Goal: Task Accomplishment & Management: Complete application form

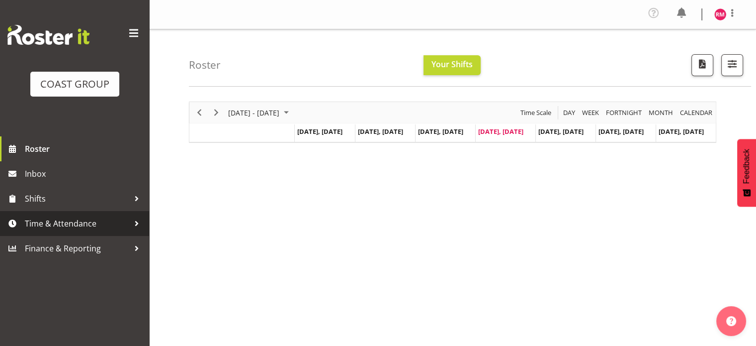
drag, startPoint x: 20, startPoint y: 225, endPoint x: 57, endPoint y: 220, distance: 37.1
click at [21, 225] on link "Time & Attendance" at bounding box center [74, 223] width 149 height 25
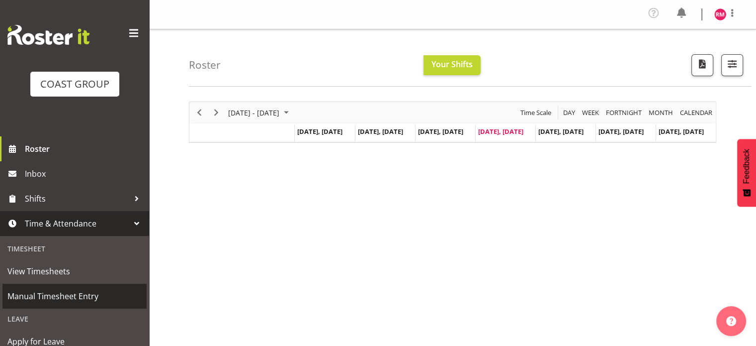
click at [69, 290] on span "Manual Timesheet Entry" at bounding box center [74, 295] width 134 height 15
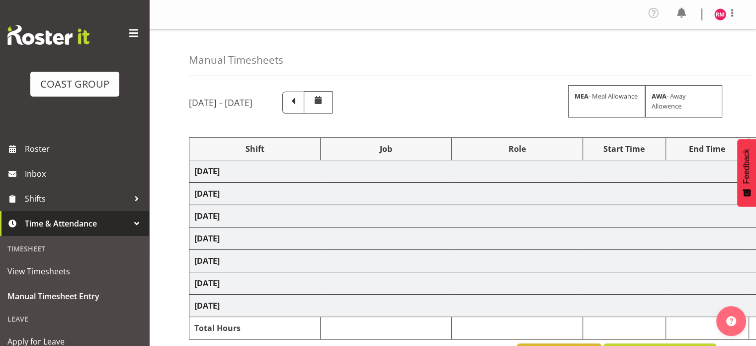
select select "62215"
select select "9476"
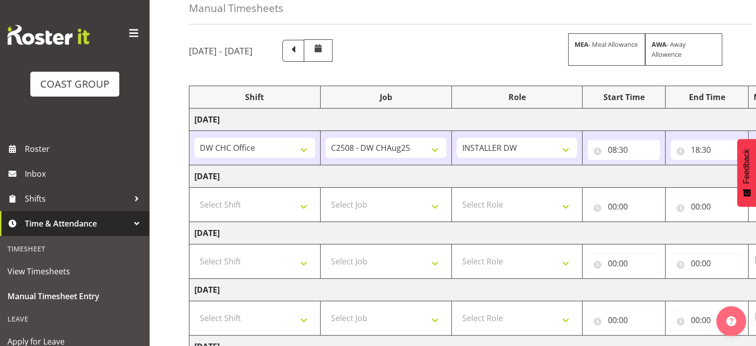
scroll to position [99, 0]
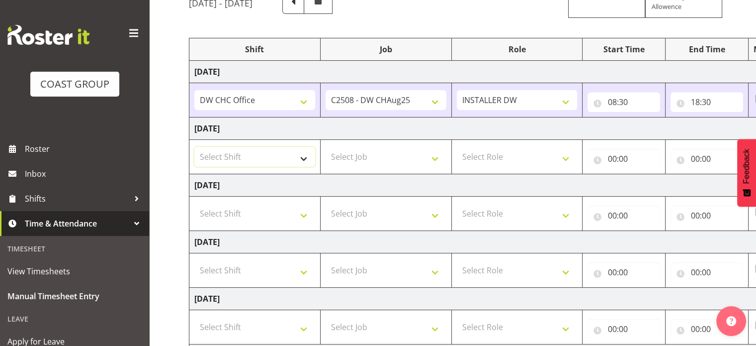
click at [211, 152] on select "Select Shift CHC SIGN ADMIN (LEAVE ALONE, DONT MAKE INACTIVE) DW CHC ARK WORK D…" at bounding box center [254, 157] width 121 height 20
select select "62215"
click at [194, 147] on select "Select Shift CHC SIGN ADMIN (LEAVE ALONE, DONT MAKE INACTIVE) DW CHC ARK WORK D…" at bounding box center [254, 157] width 121 height 20
click at [364, 161] on select "Select Job 1 Carlton Events 1 Carlton Hamilton 1 Carlton Wellington 1 EHS WAREH…" at bounding box center [386, 157] width 121 height 20
select select "9476"
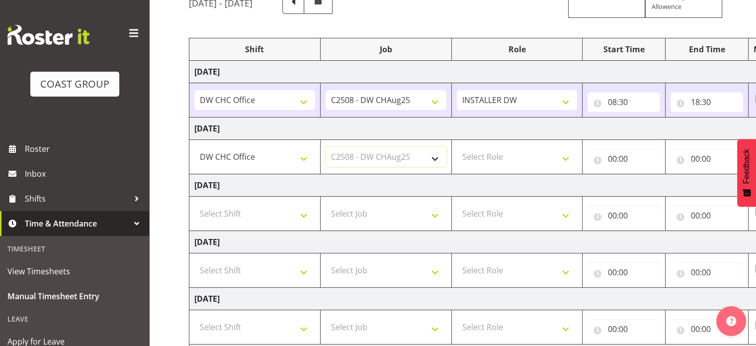
click at [326, 147] on select "Select Job 1 Carlton Events 1 Carlton Hamilton 1 Carlton Wellington 1 EHS WAREH…" at bounding box center [386, 157] width 121 height 20
click at [516, 159] on select "Select Role INSTALLER DW" at bounding box center [517, 157] width 121 height 20
select select "219"
click at [457, 147] on select "Select Role INSTALLER DW" at bounding box center [517, 157] width 121 height 20
click at [624, 155] on input "00:00" at bounding box center [624, 159] width 73 height 20
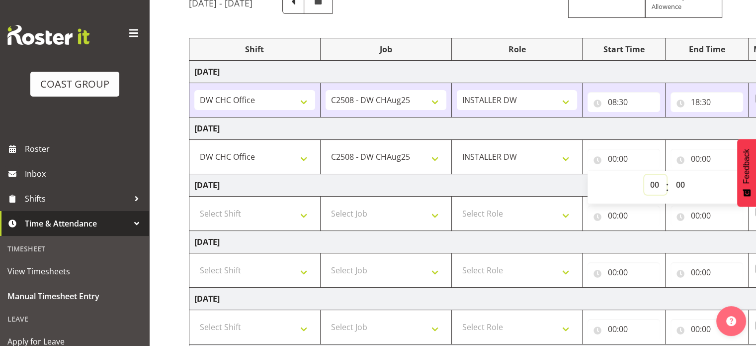
click at [646, 180] on select "00 01 02 03 04 05 06 07 08 09 10 11 12 13 14 15 16 17 18 19 20 21 22 23" at bounding box center [655, 185] width 22 height 20
select select "8"
click at [644, 175] on select "00 01 02 03 04 05 06 07 08 09 10 11 12 13 14 15 16 17 18 19 20 21 22 23" at bounding box center [655, 185] width 22 height 20
type input "08:00"
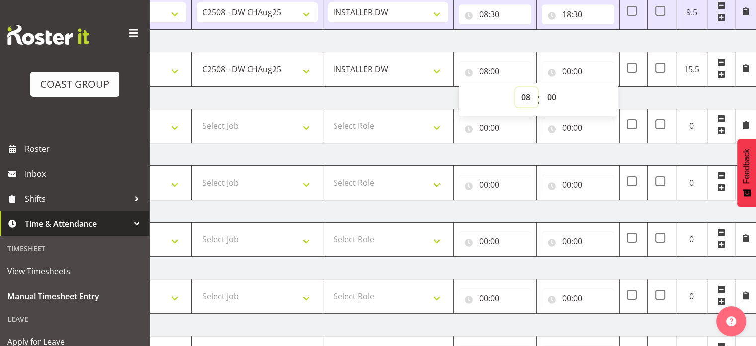
scroll to position [123, 0]
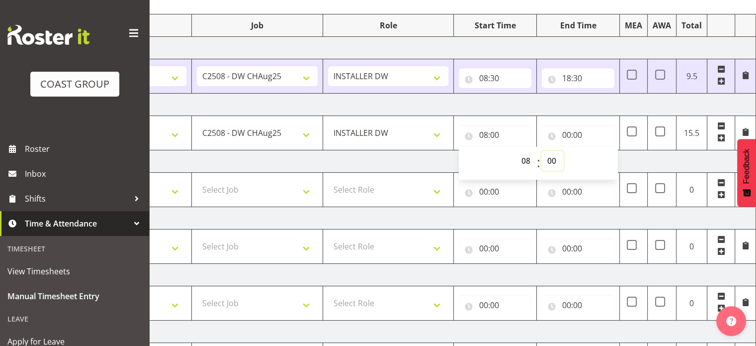
click at [548, 158] on select "00 01 02 03 04 05 06 07 08 09 10 11 12 13 14 15 16 17 18 19 20 21 22 23 24 25 2…" at bounding box center [552, 161] width 22 height 20
click at [601, 108] on td "Thursday 28th August 2025" at bounding box center [409, 104] width 696 height 22
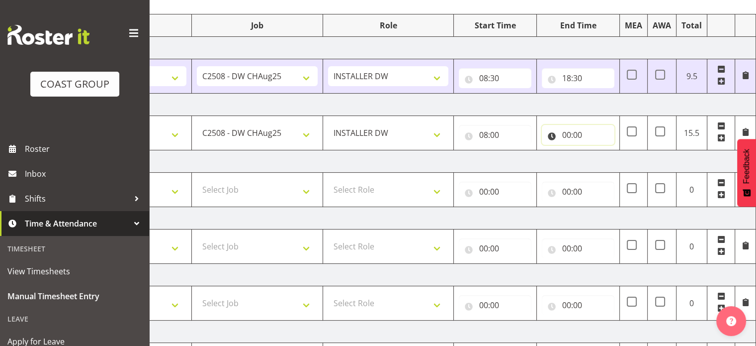
click at [584, 135] on input "00:00" at bounding box center [578, 135] width 73 height 20
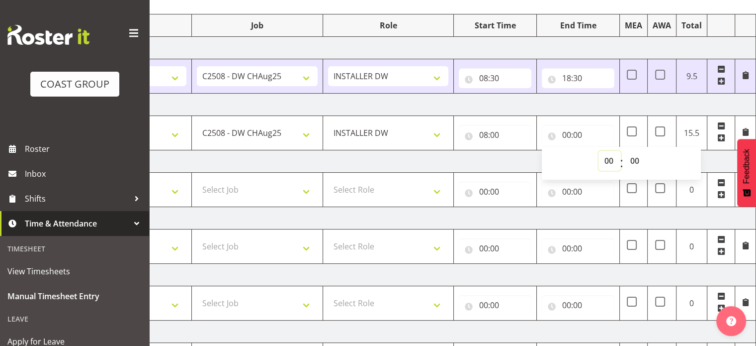
click at [610, 161] on select "00 01 02 03 04 05 06 07 08 09 10 11 12 13 14 15 16 17 18 19 20 21 22 23" at bounding box center [610, 161] width 22 height 20
select select "17"
click at [599, 151] on select "00 01 02 03 04 05 06 07 08 09 10 11 12 13 14 15 16 17 18 19 20 21 22 23" at bounding box center [610, 161] width 22 height 20
type input "17:00"
click at [613, 109] on td "Thursday 28th August 2025" at bounding box center [409, 104] width 696 height 22
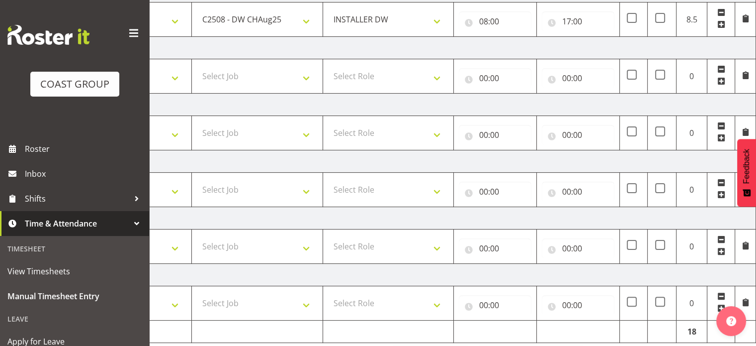
scroll to position [272, 0]
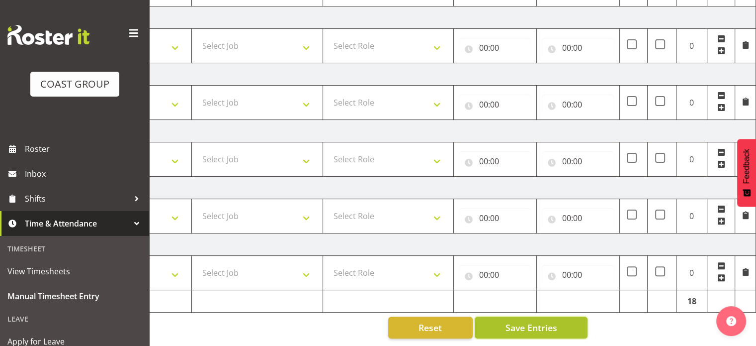
click at [532, 329] on button "Save Entries" at bounding box center [531, 327] width 113 height 22
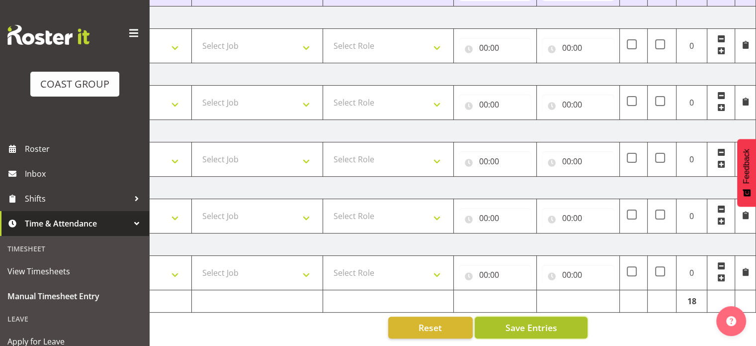
click at [502, 318] on button "Save Entries" at bounding box center [531, 327] width 113 height 22
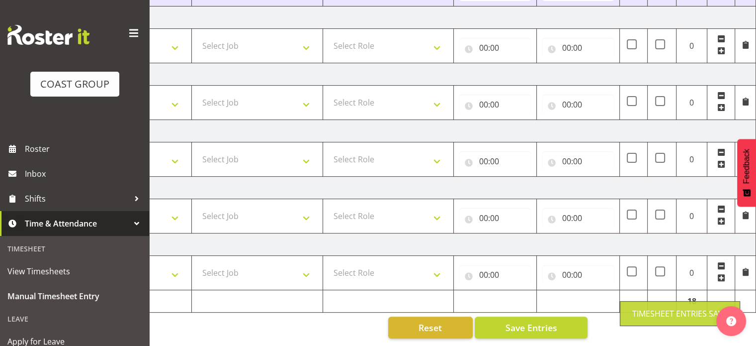
click at [53, 219] on span "Time & Attendance" at bounding box center [77, 223] width 104 height 15
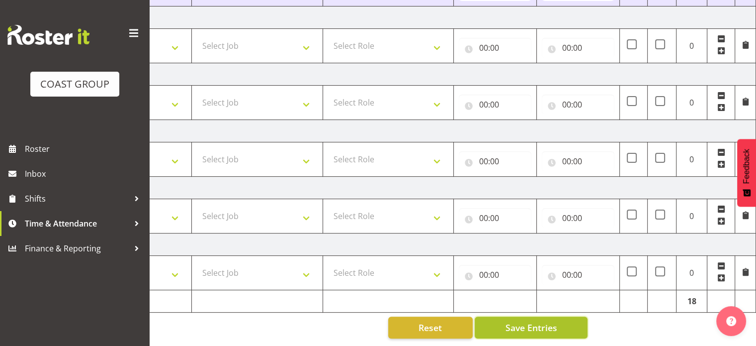
click at [535, 321] on span "Save Entries" at bounding box center [531, 327] width 52 height 13
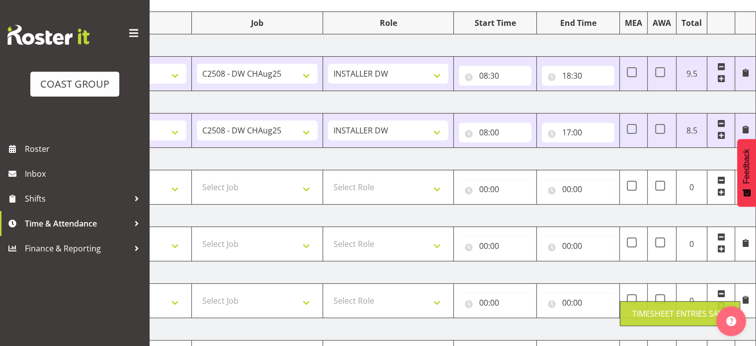
scroll to position [123, 0]
